Goal: Task Accomplishment & Management: Complete application form

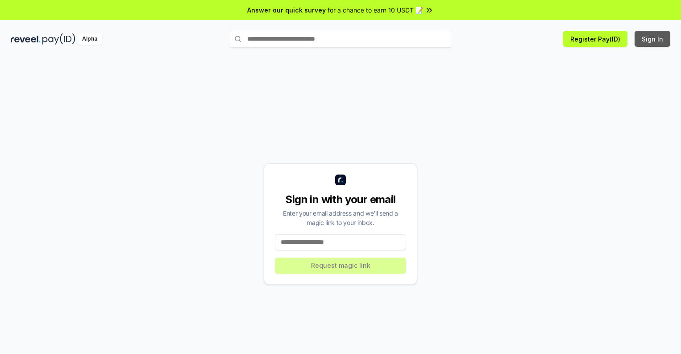
click at [652, 39] on button "Sign In" at bounding box center [652, 39] width 36 height 16
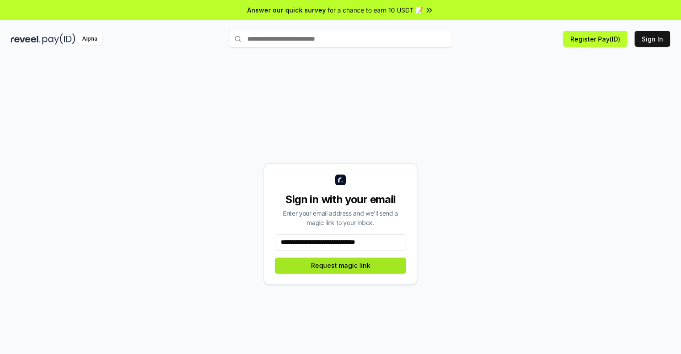
type input "**********"
click at [340, 265] on button "Request magic link" at bounding box center [340, 265] width 131 height 16
